Goal: Transaction & Acquisition: Book appointment/travel/reservation

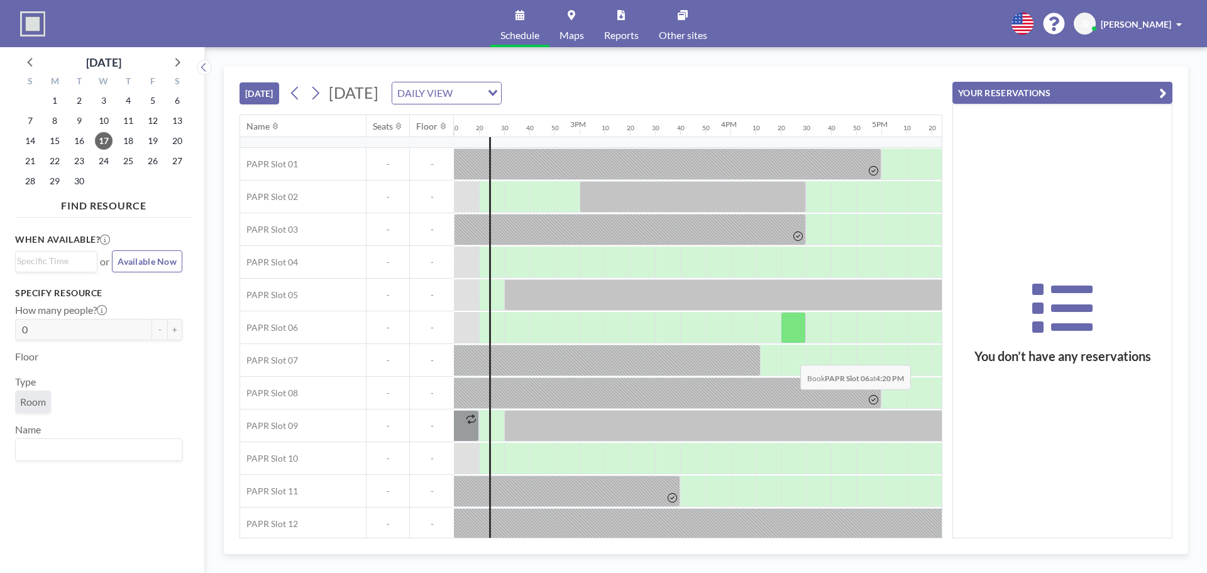
scroll to position [30, 2138]
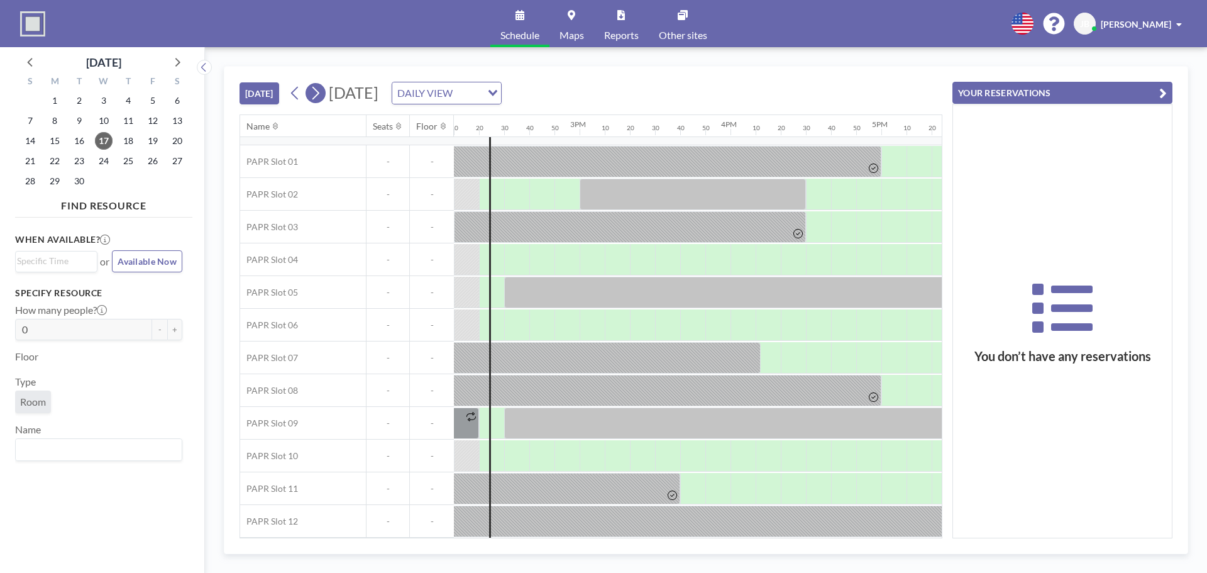
click at [324, 98] on button at bounding box center [316, 93] width 20 height 20
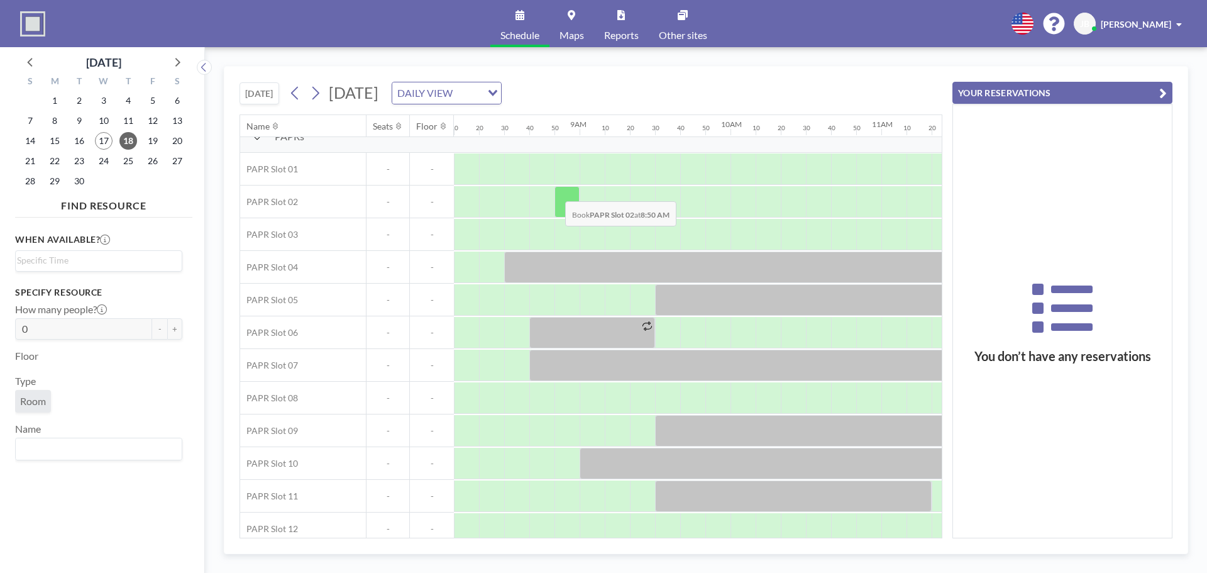
scroll to position [30, 1233]
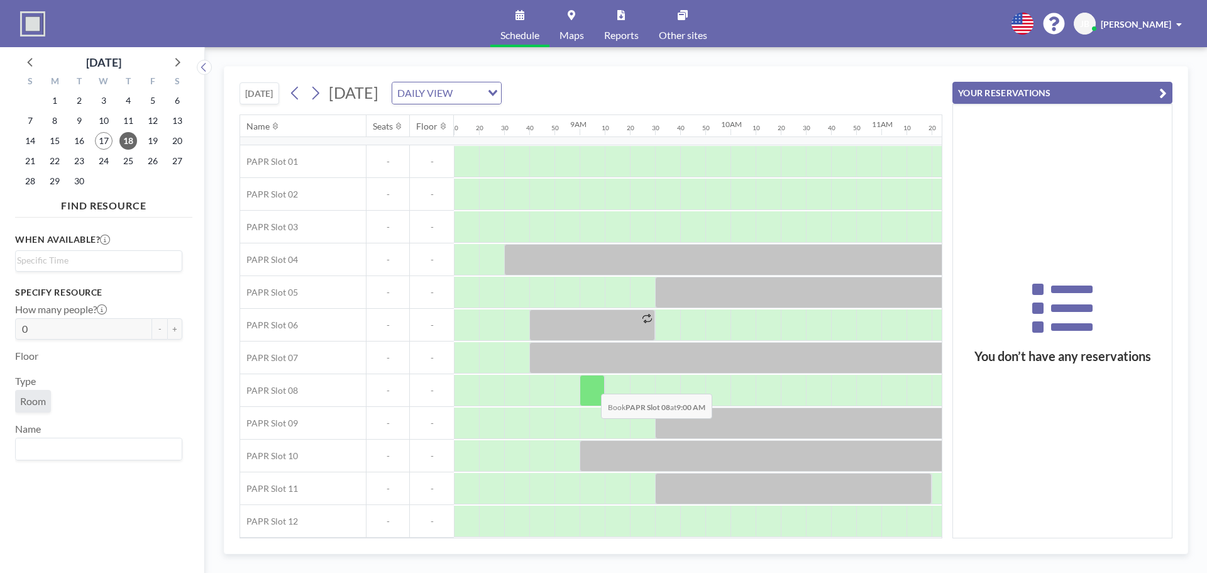
click at [591, 384] on div at bounding box center [592, 390] width 25 height 31
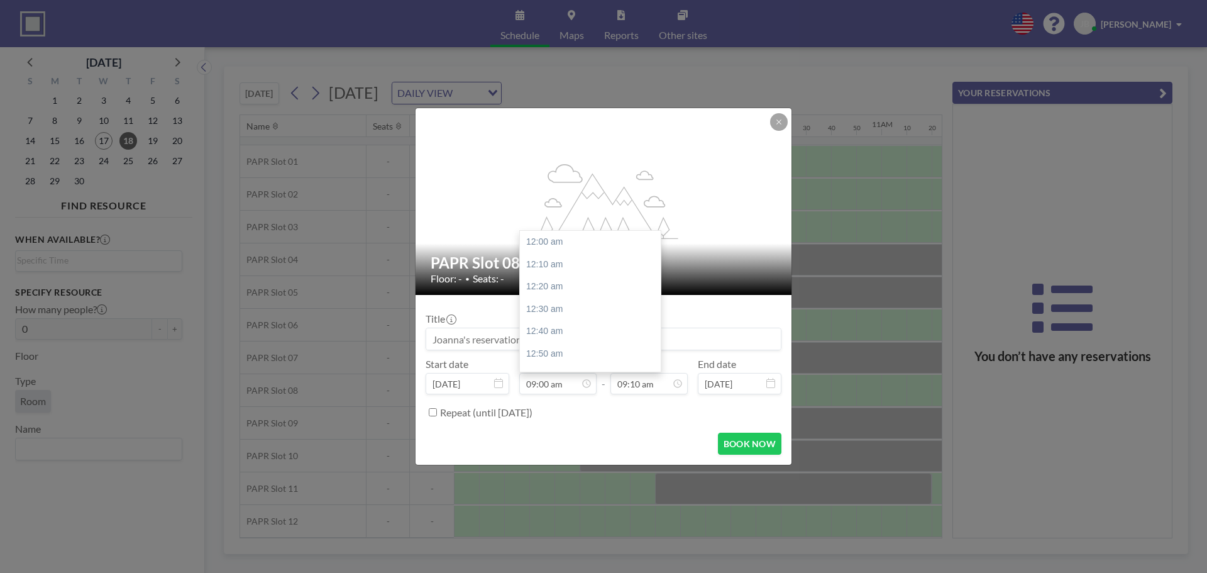
click at [591, 384] on div "09:00 am" at bounding box center [557, 383] width 77 height 21
click at [638, 388] on input "09:10 am" at bounding box center [649, 383] width 77 height 21
click at [628, 382] on input "09:10 am" at bounding box center [649, 383] width 77 height 21
click at [627, 382] on input "09:10 am" at bounding box center [649, 383] width 77 height 21
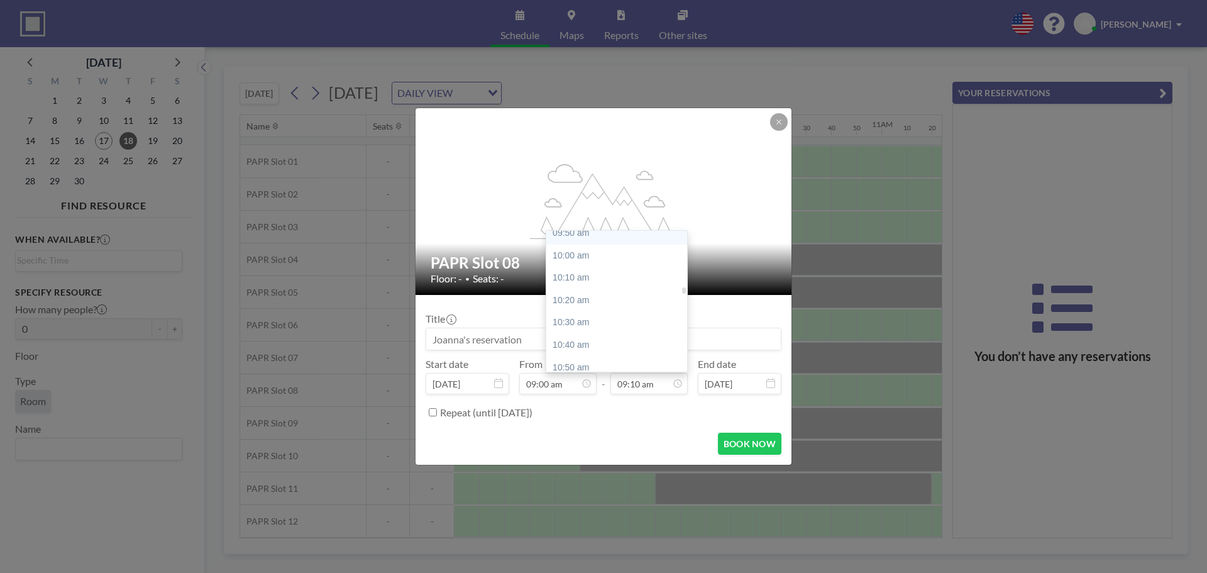
scroll to position [1357, 0]
click at [568, 287] on div "10:30 am" at bounding box center [619, 295] width 147 height 23
type input "10:30 am"
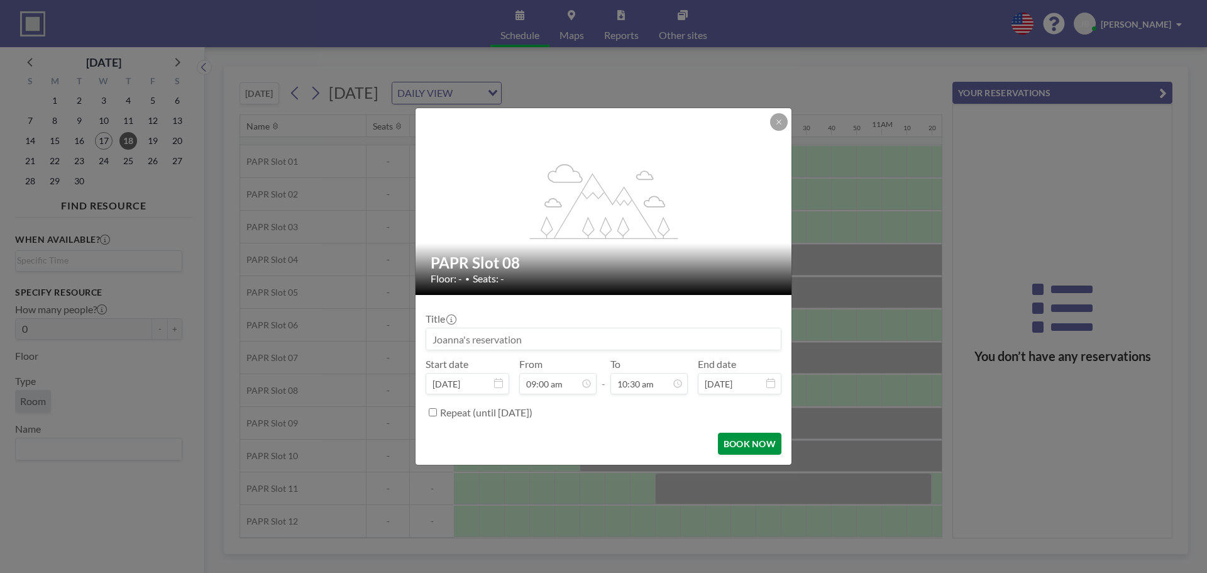
click at [742, 439] on button "BOOK NOW" at bounding box center [750, 444] width 64 height 22
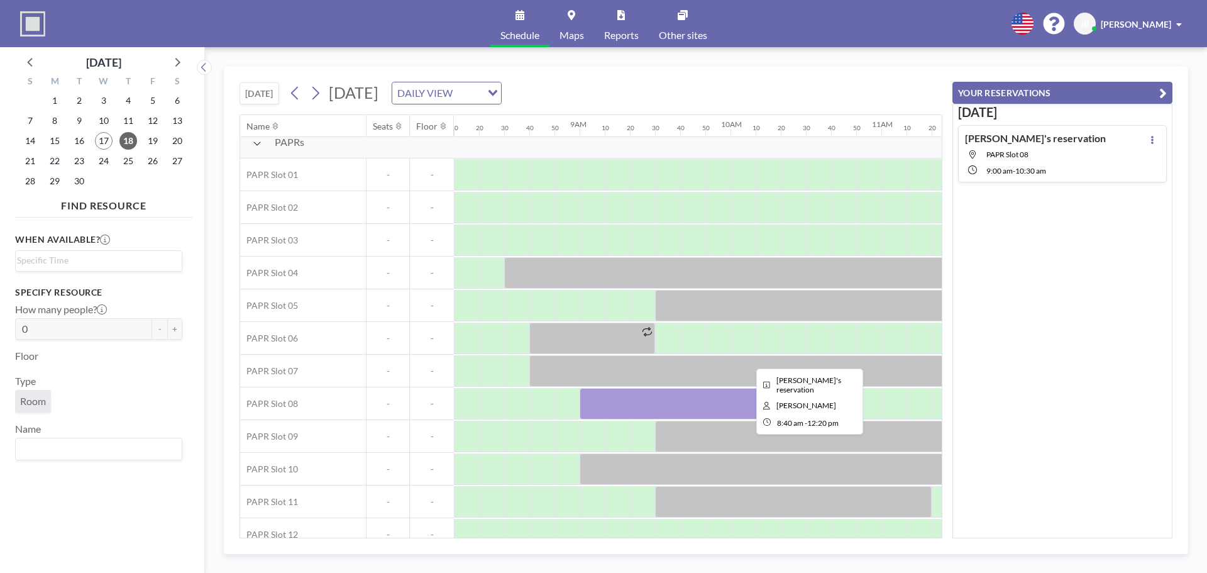
scroll to position [0, 1233]
